Goal: Find specific page/section: Find specific page/section

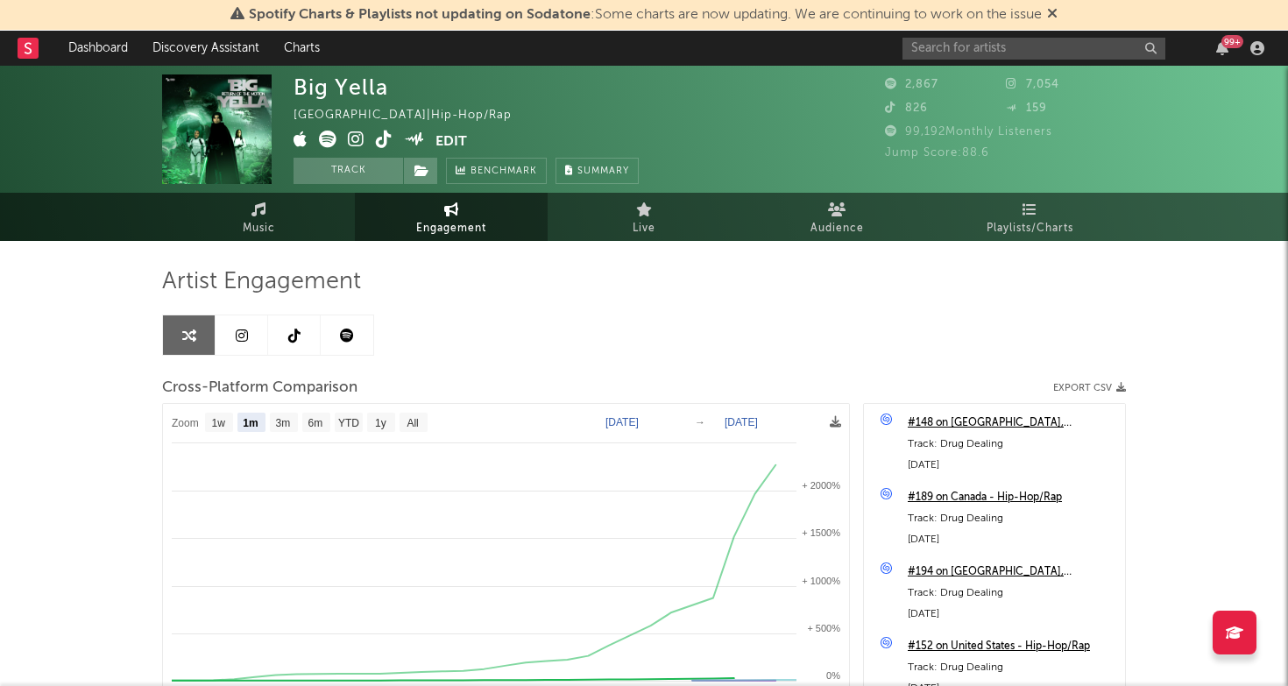
select select "1m"
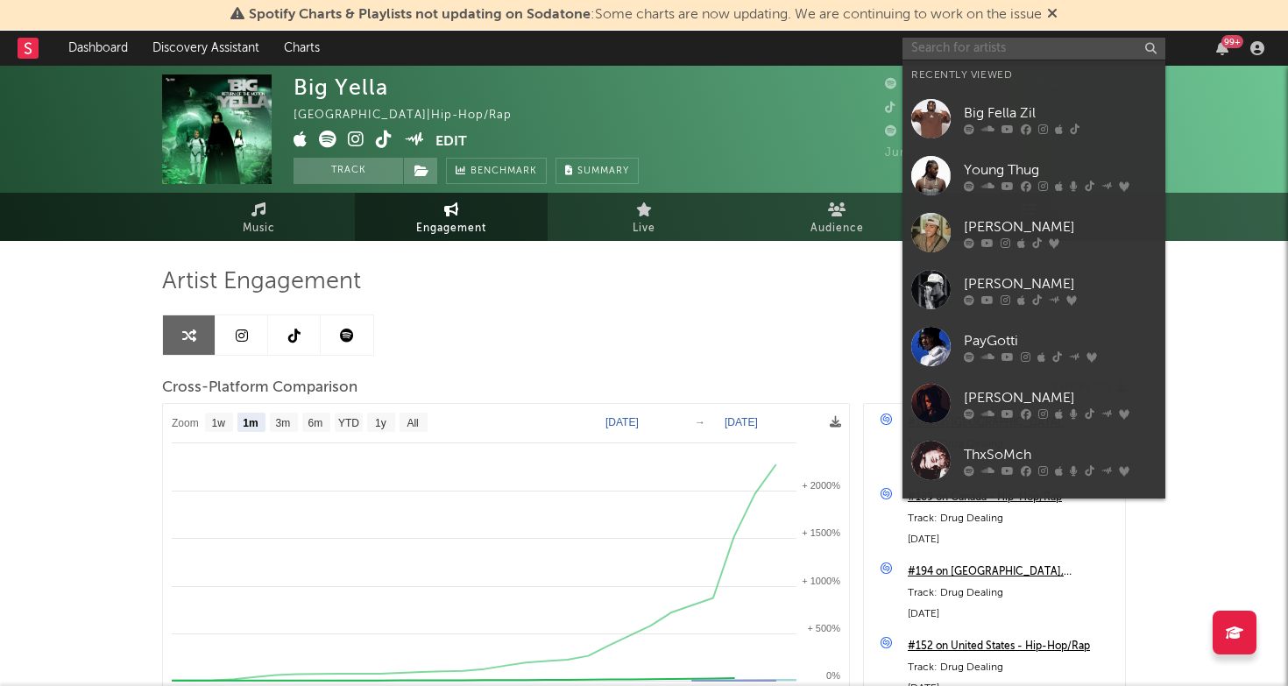
click at [964, 56] on input "text" at bounding box center [1033, 49] width 263 height 22
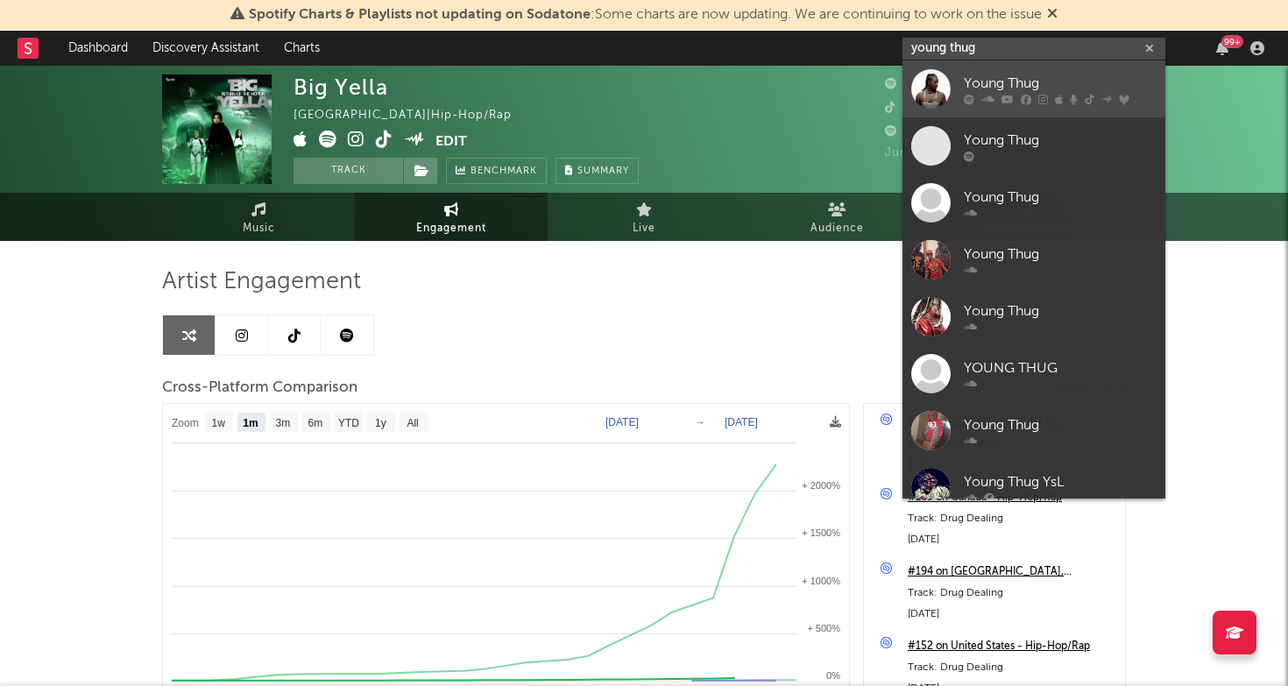
type input "young thug"
click at [1033, 81] on div "Young Thug" at bounding box center [1060, 83] width 193 height 21
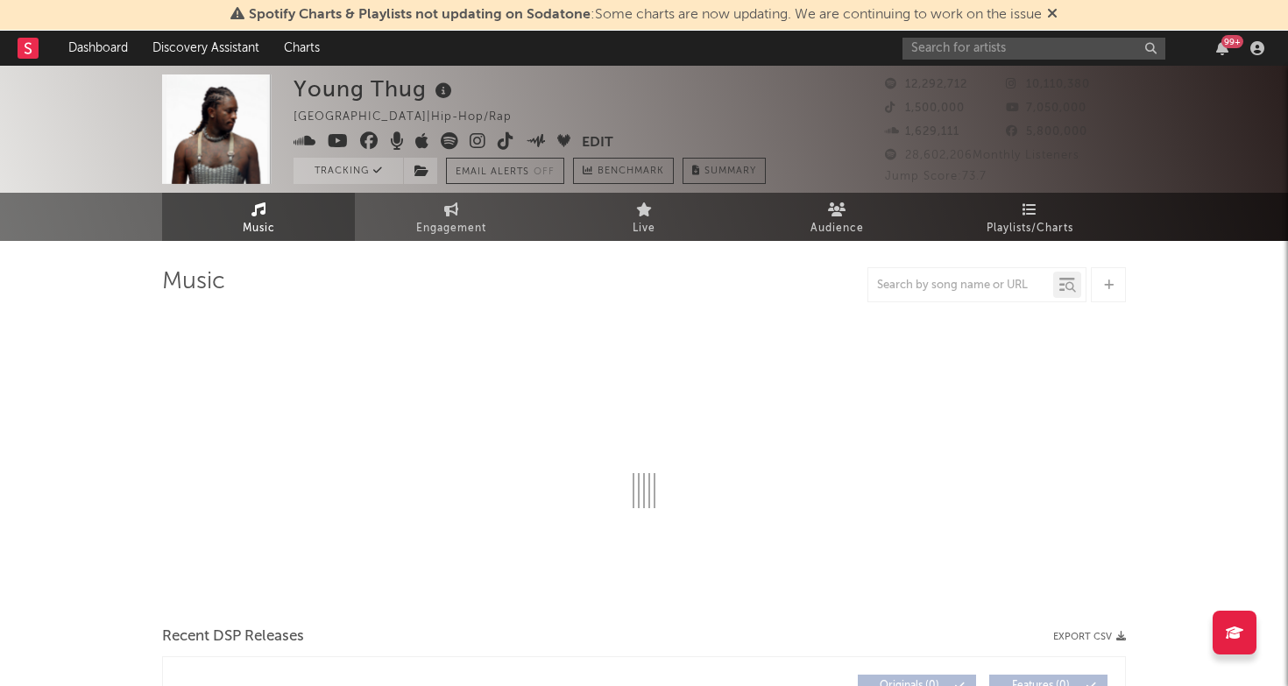
select select "6m"
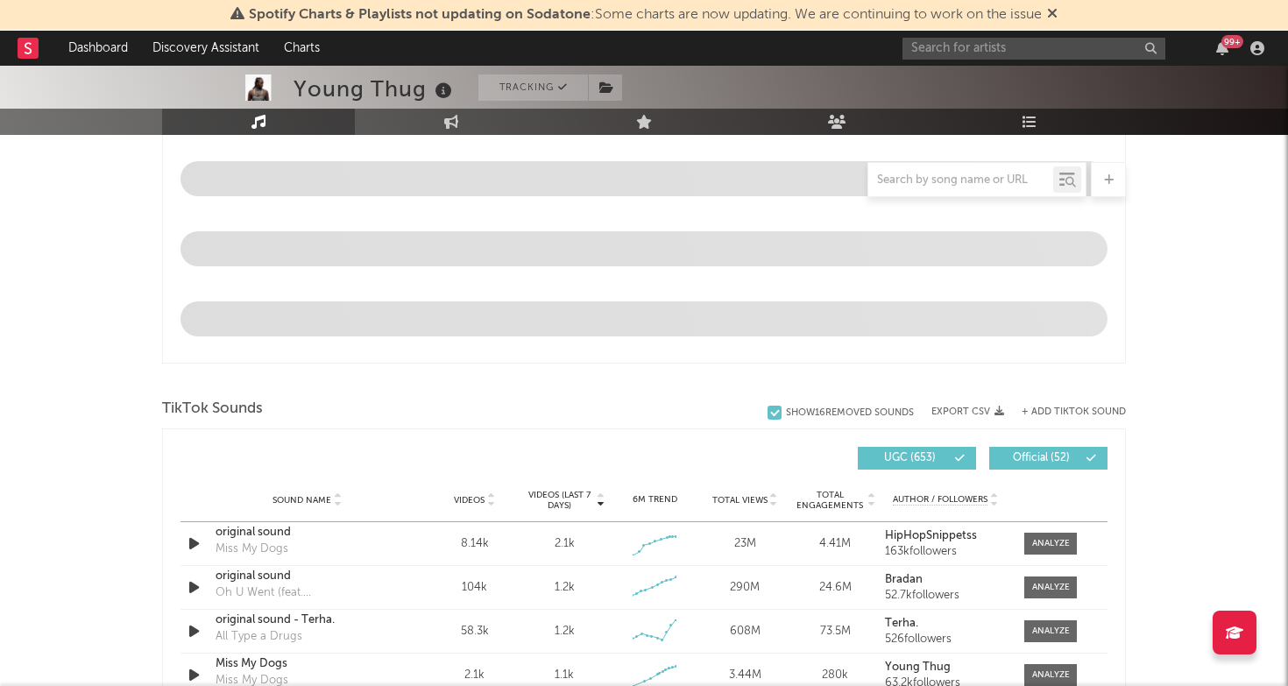
scroll to position [1124, 0]
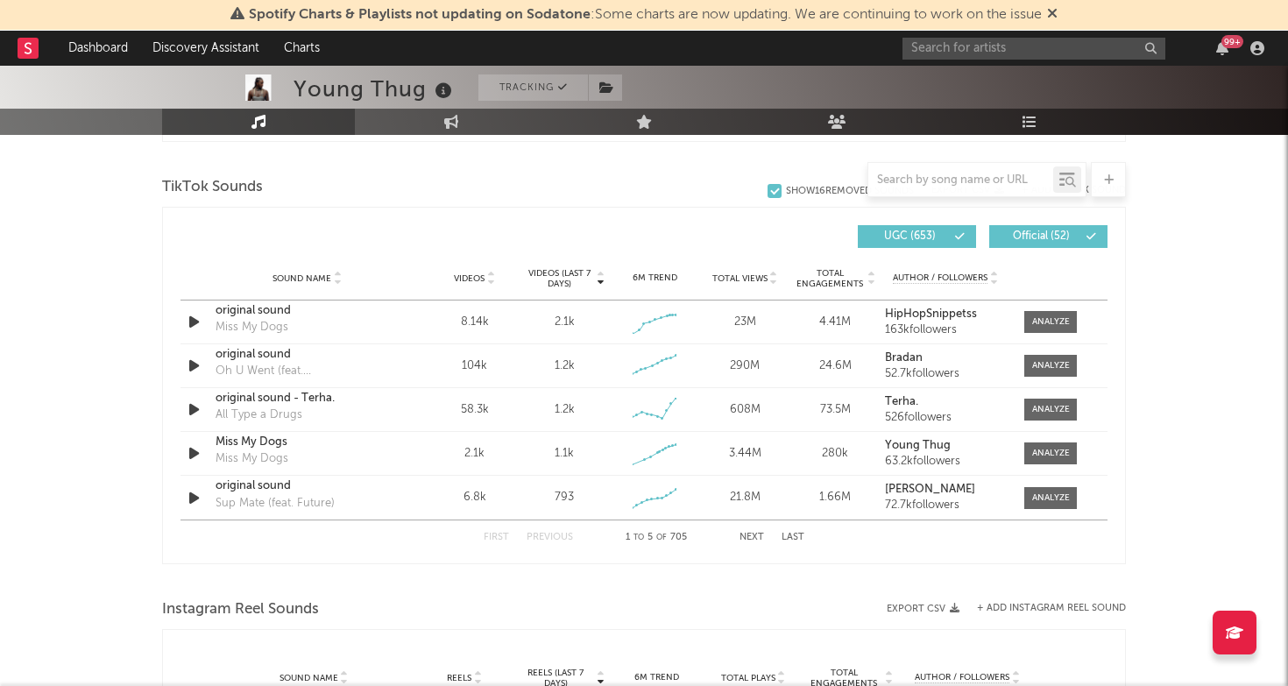
click at [746, 535] on button "Next" at bounding box center [752, 538] width 25 height 10
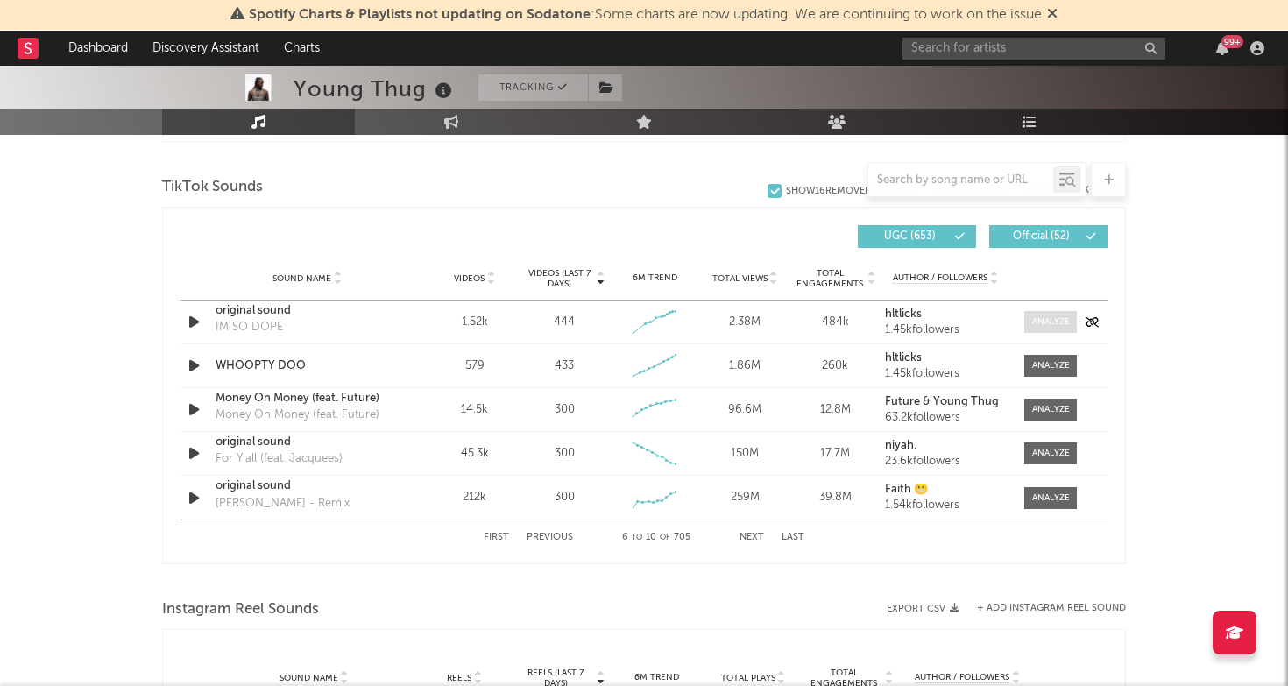
click at [1049, 318] on div at bounding box center [1051, 321] width 38 height 13
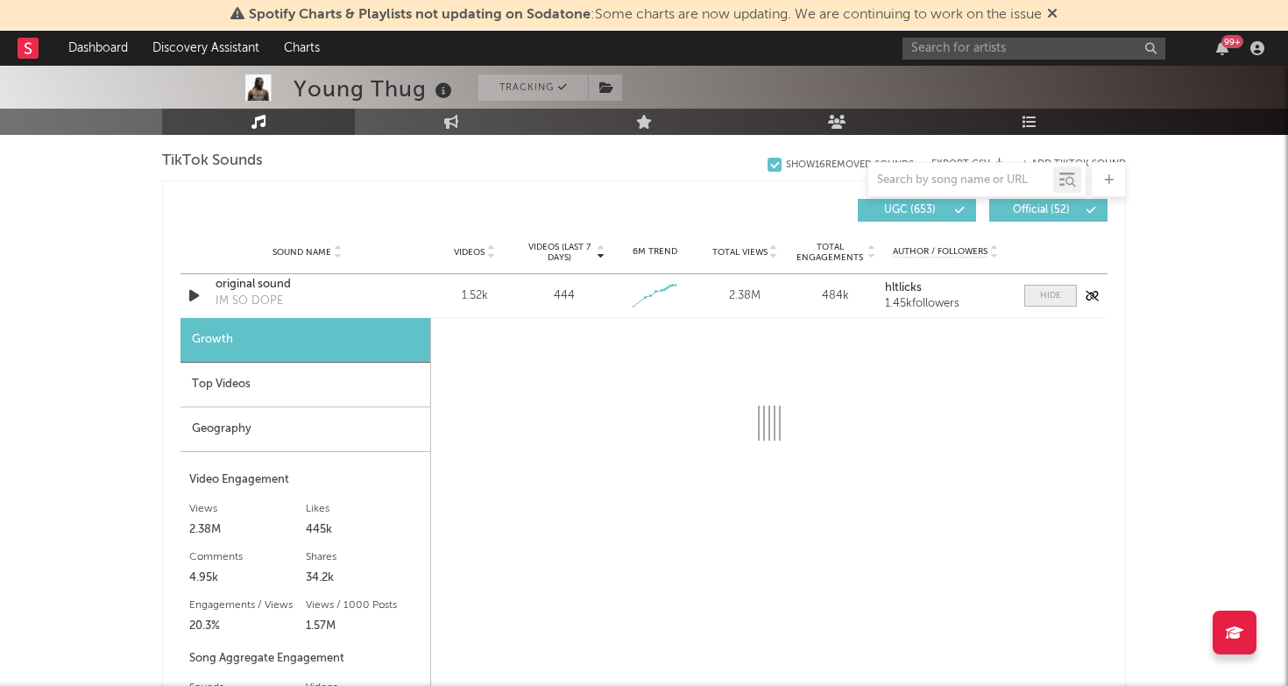
scroll to position [1172, 0]
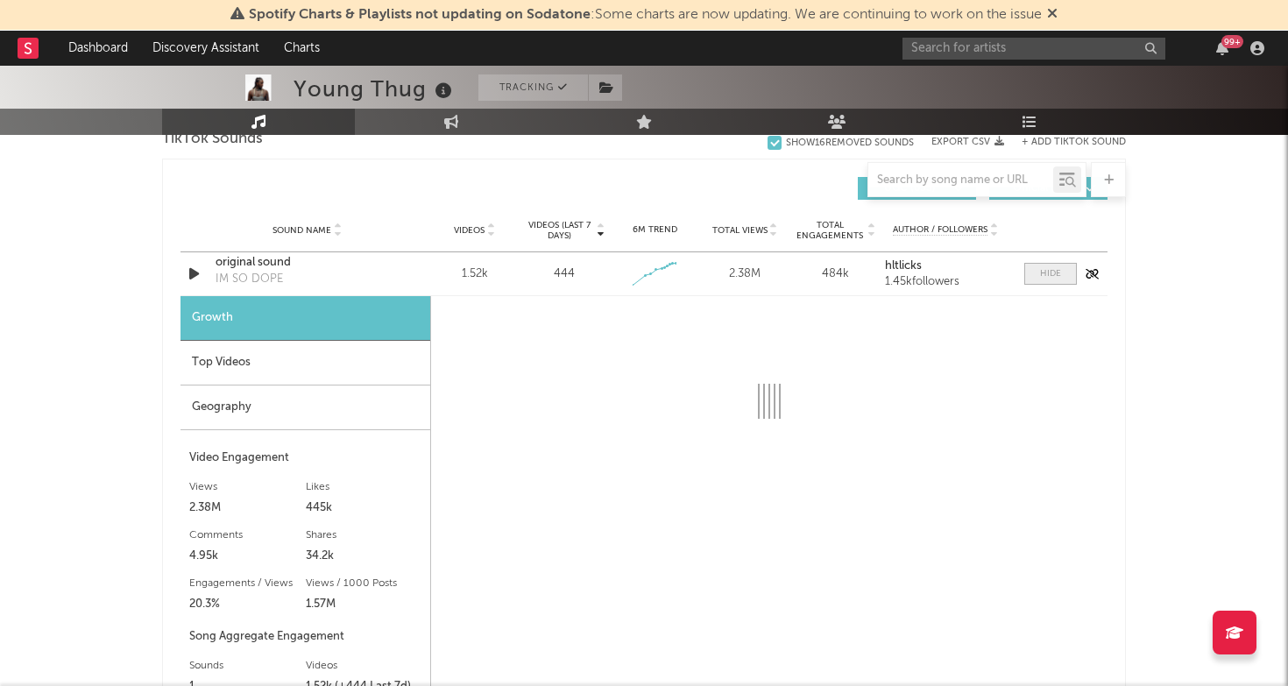
select select "1w"
